Goal: Obtain resource: Download file/media

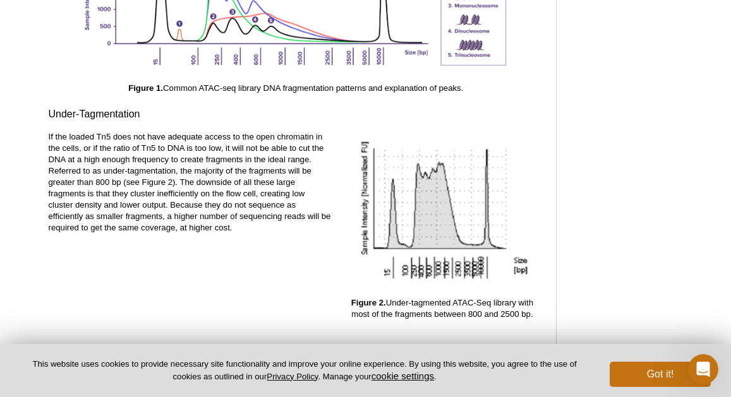
scroll to position [1623, 0]
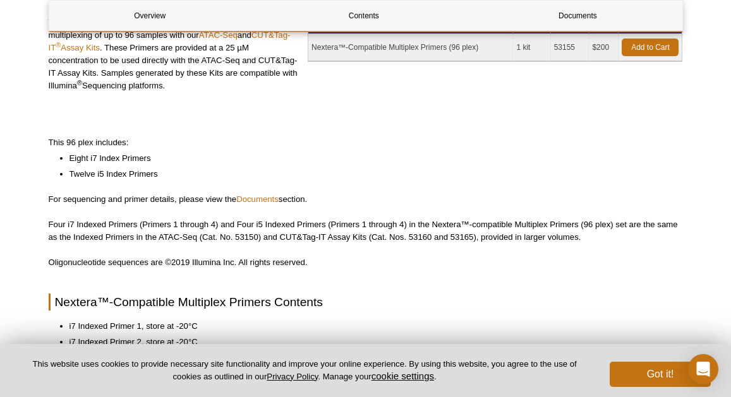
scroll to position [204, 0]
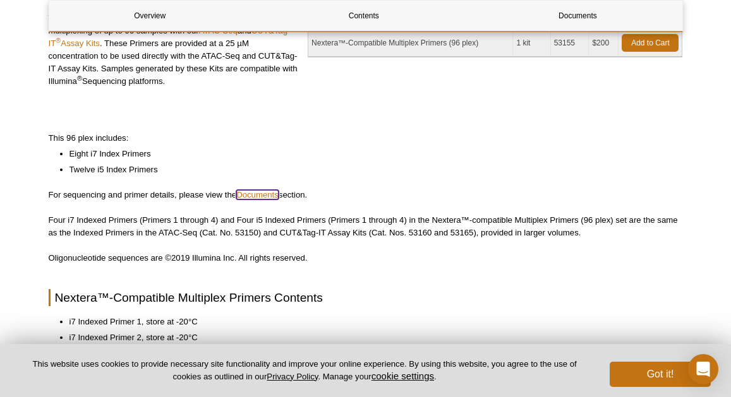
click at [261, 196] on link "Documents" at bounding box center [257, 194] width 42 height 9
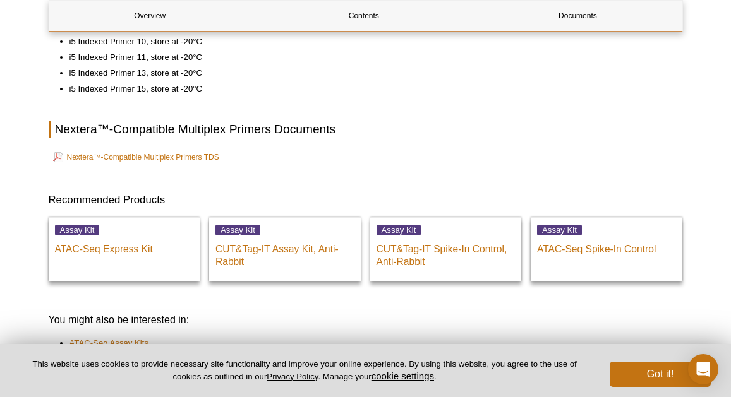
scroll to position [741, 0]
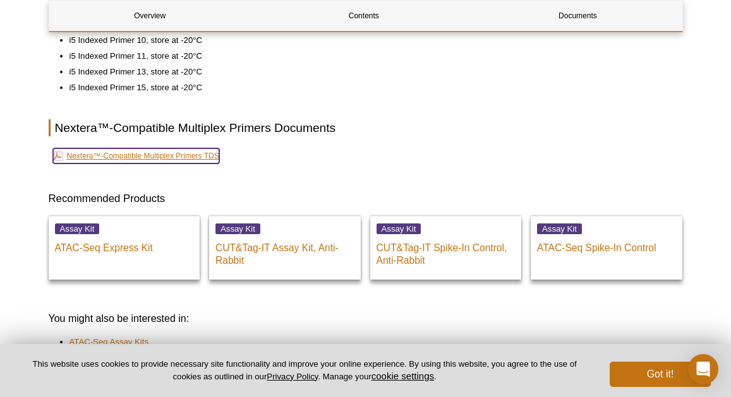
click at [201, 154] on link "Nextera™-Compatible Multiplex Primers TDS" at bounding box center [136, 155] width 166 height 15
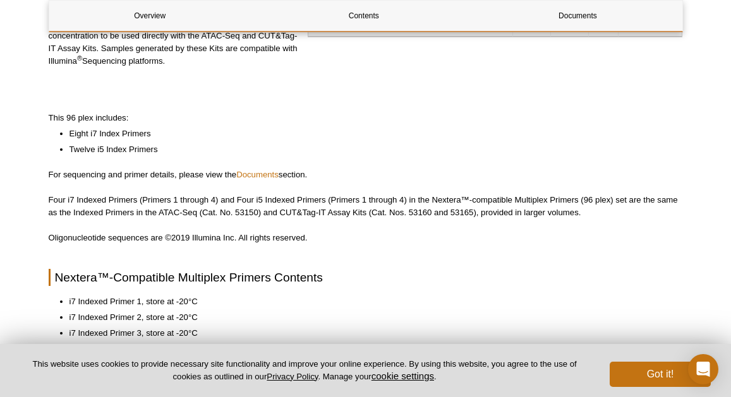
scroll to position [165, 0]
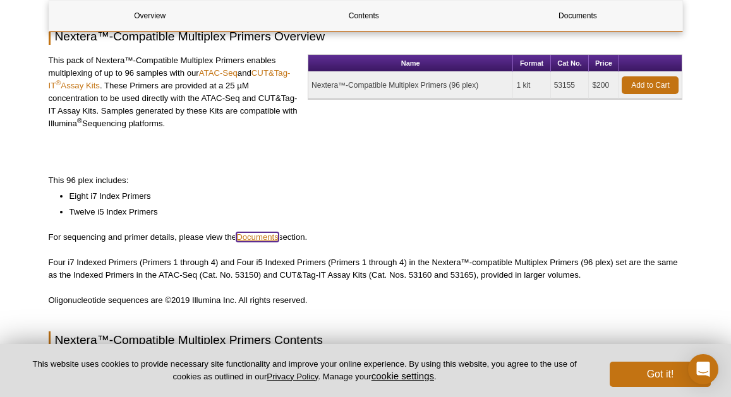
click at [254, 236] on link "Documents" at bounding box center [257, 236] width 42 height 9
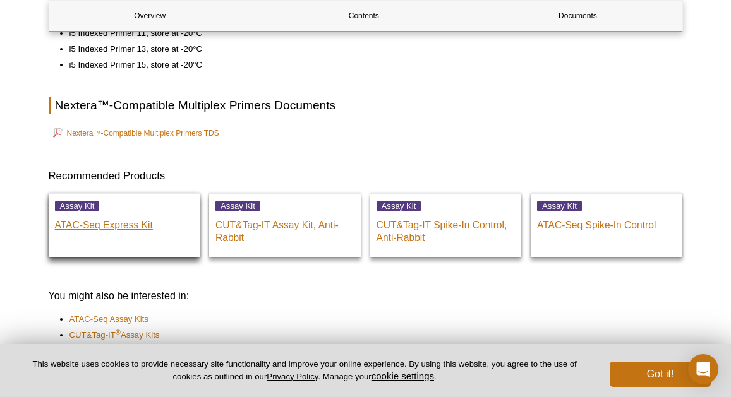
scroll to position [722, 0]
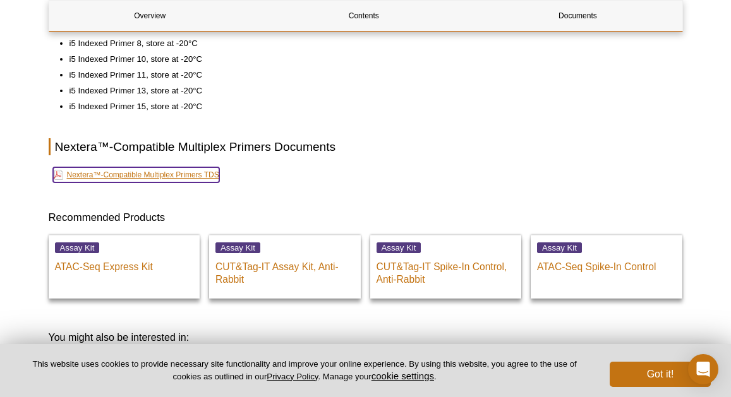
click at [140, 175] on link "Nextera™-Compatible Multiplex Primers TDS" at bounding box center [136, 174] width 166 height 15
